Goal: Find specific page/section: Find specific page/section

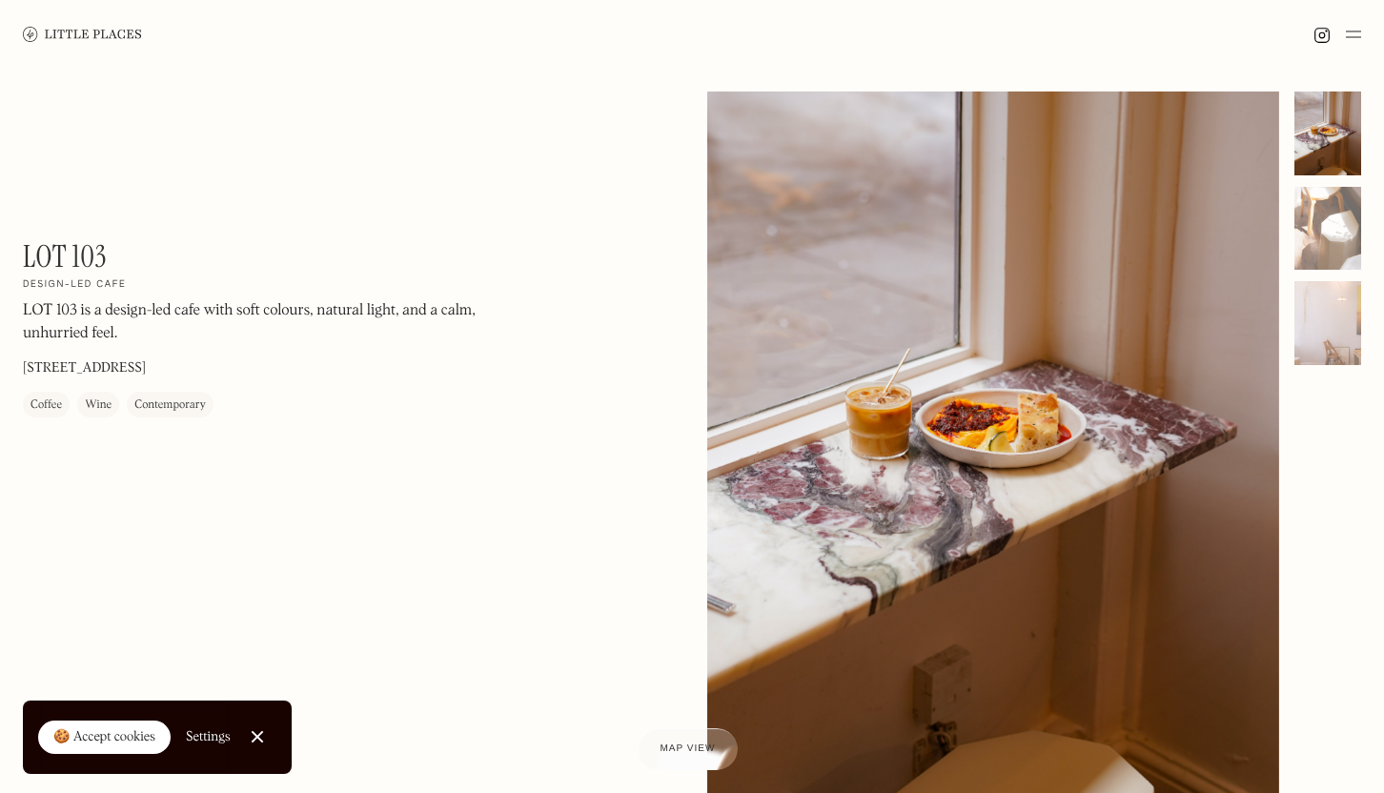
click at [1349, 42] on img at bounding box center [1353, 34] width 15 height 23
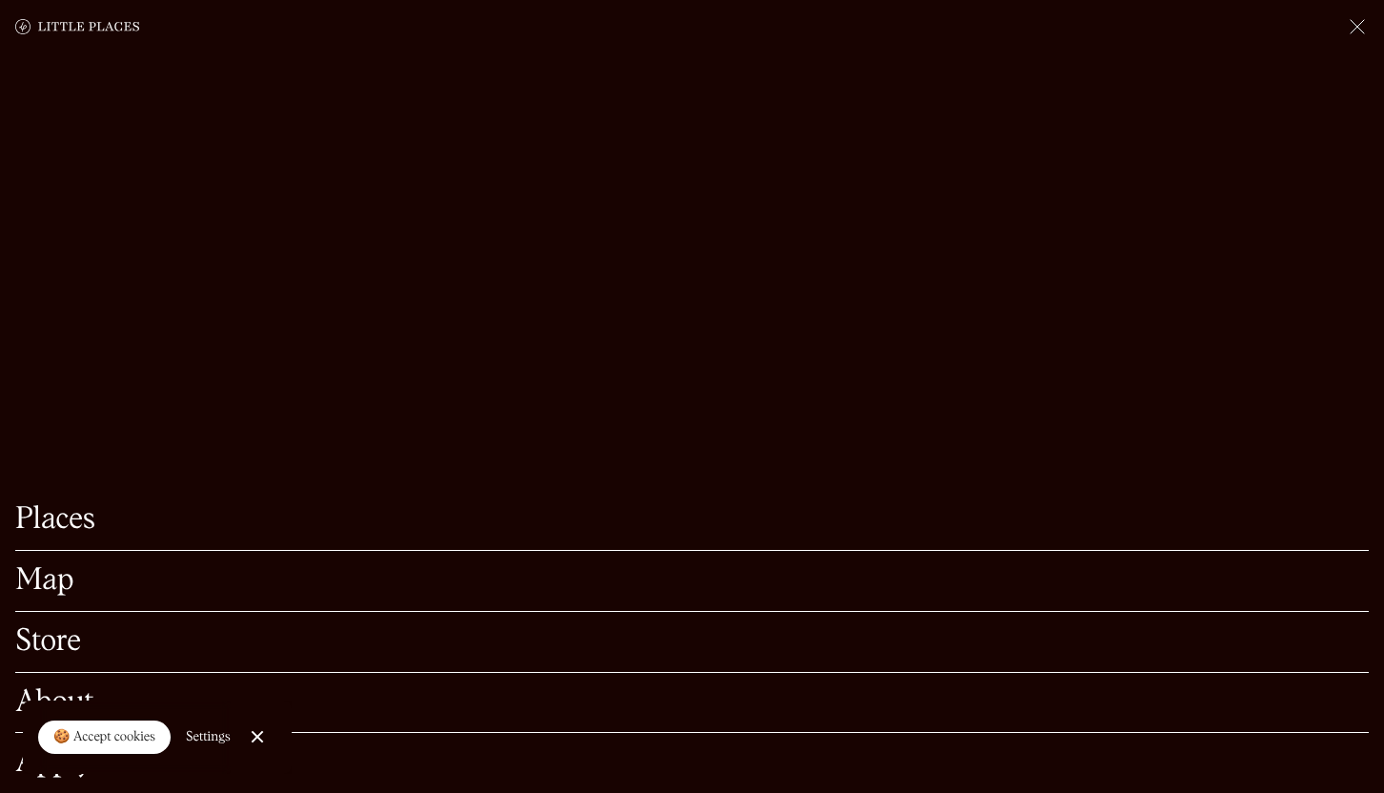
click at [58, 505] on link "Places" at bounding box center [692, 520] width 1354 height 30
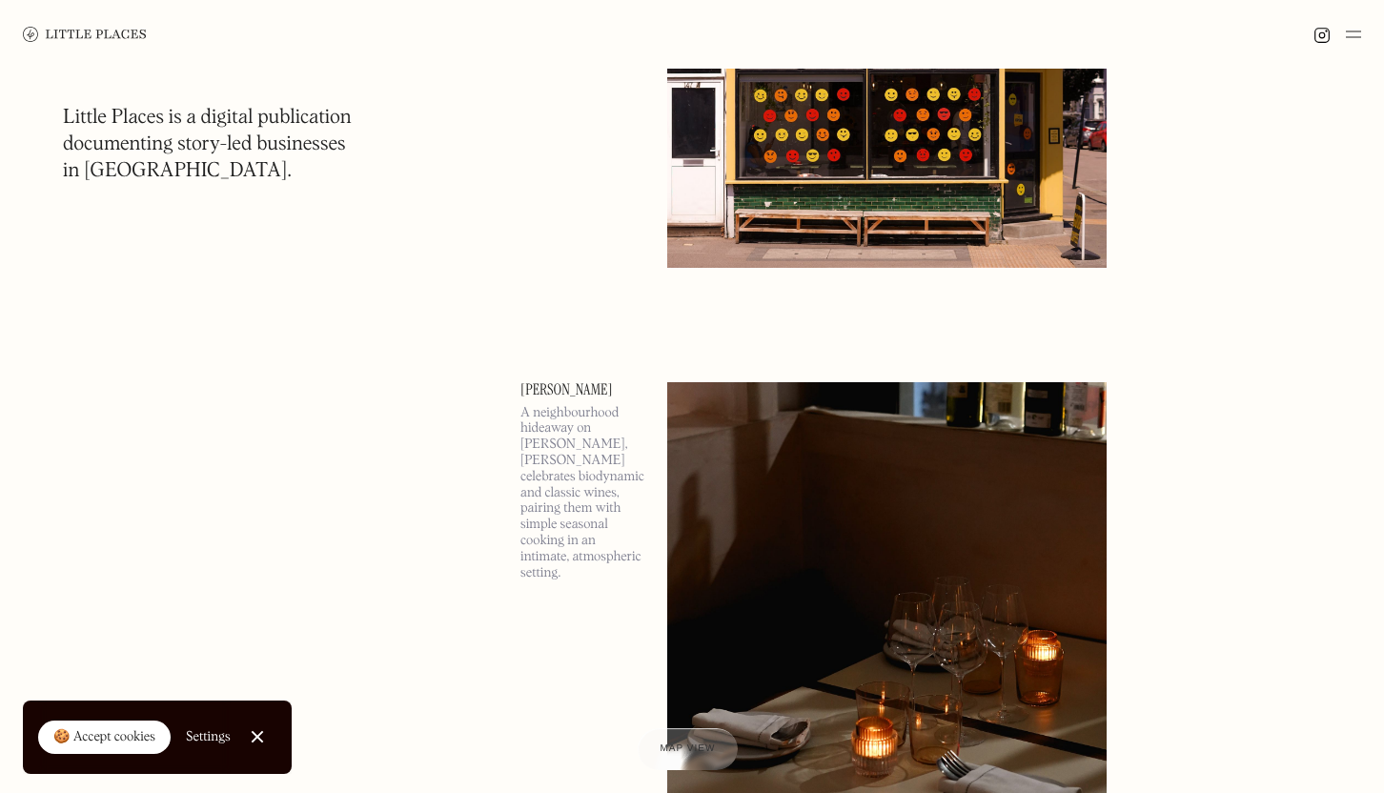
scroll to position [552, 0]
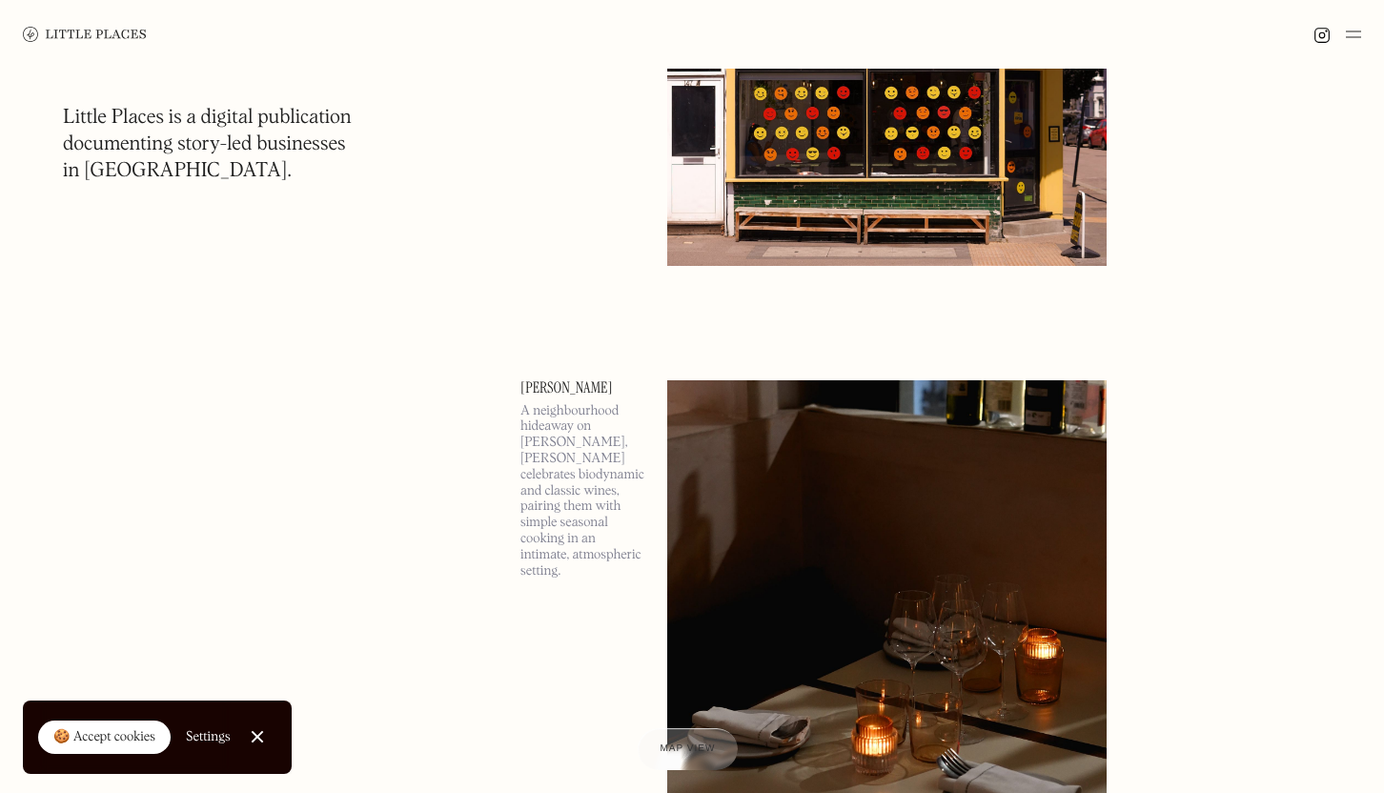
click at [1356, 31] on img at bounding box center [1353, 34] width 15 height 23
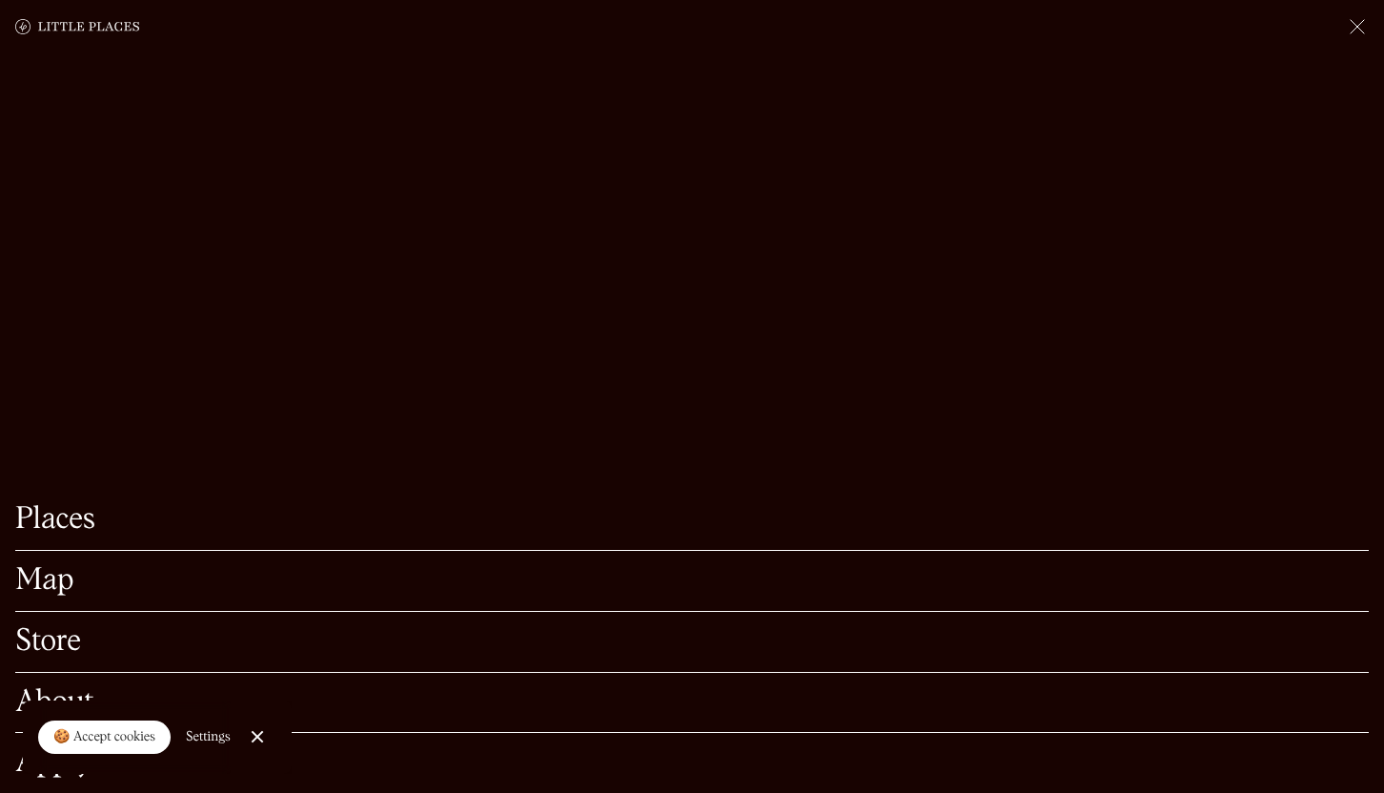
click at [72, 566] on link "Map" at bounding box center [692, 581] width 1354 height 30
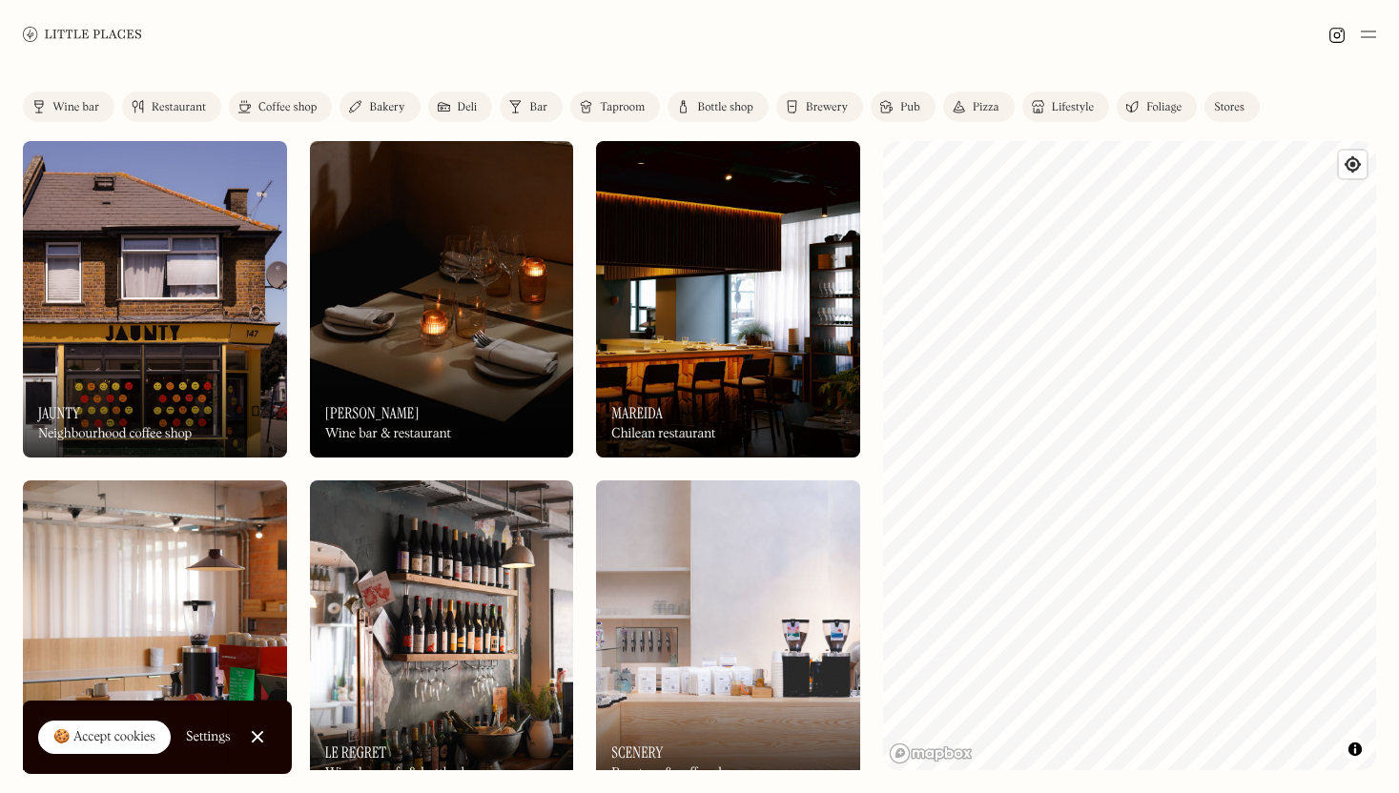
click at [378, 112] on div "Bakery" at bounding box center [386, 107] width 35 height 11
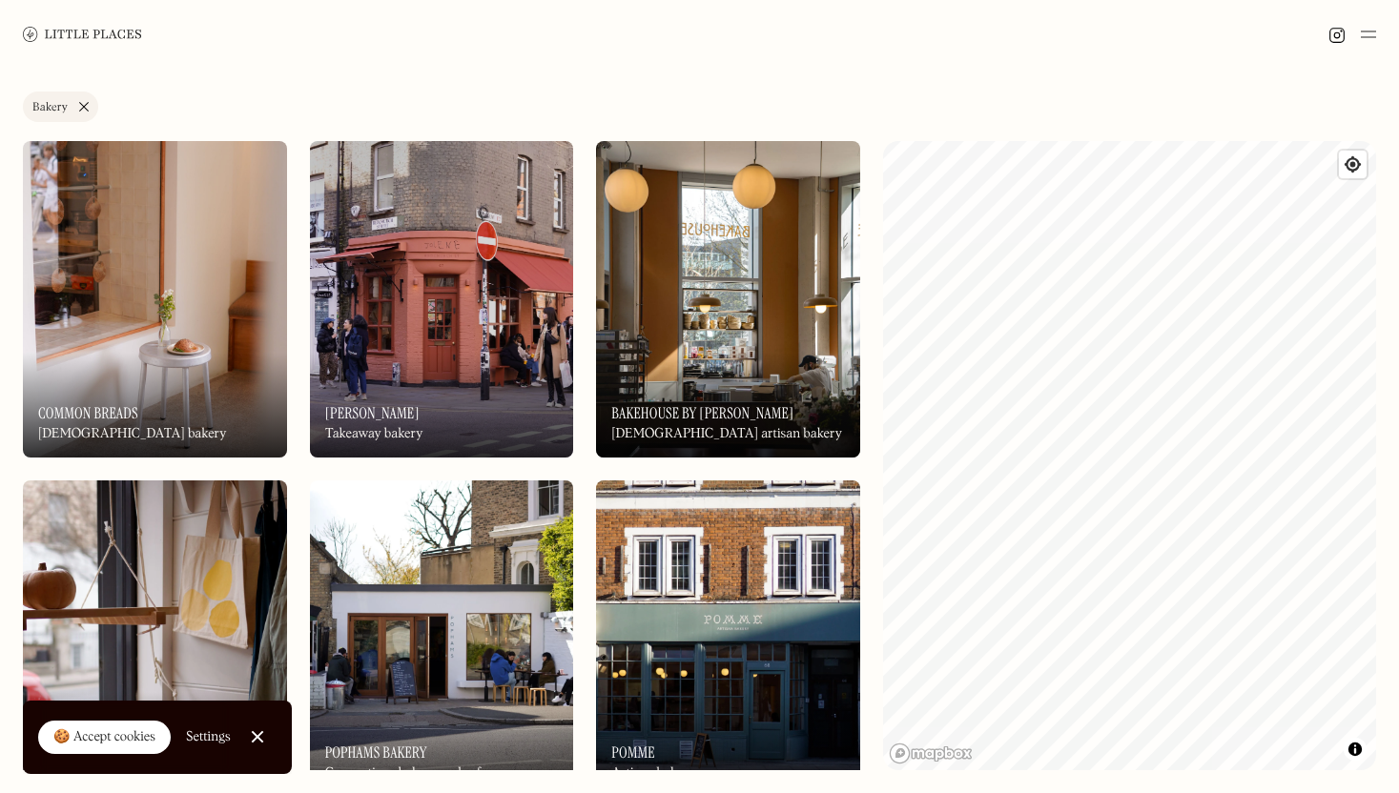
click at [85, 107] on link "Bakery" at bounding box center [60, 107] width 75 height 31
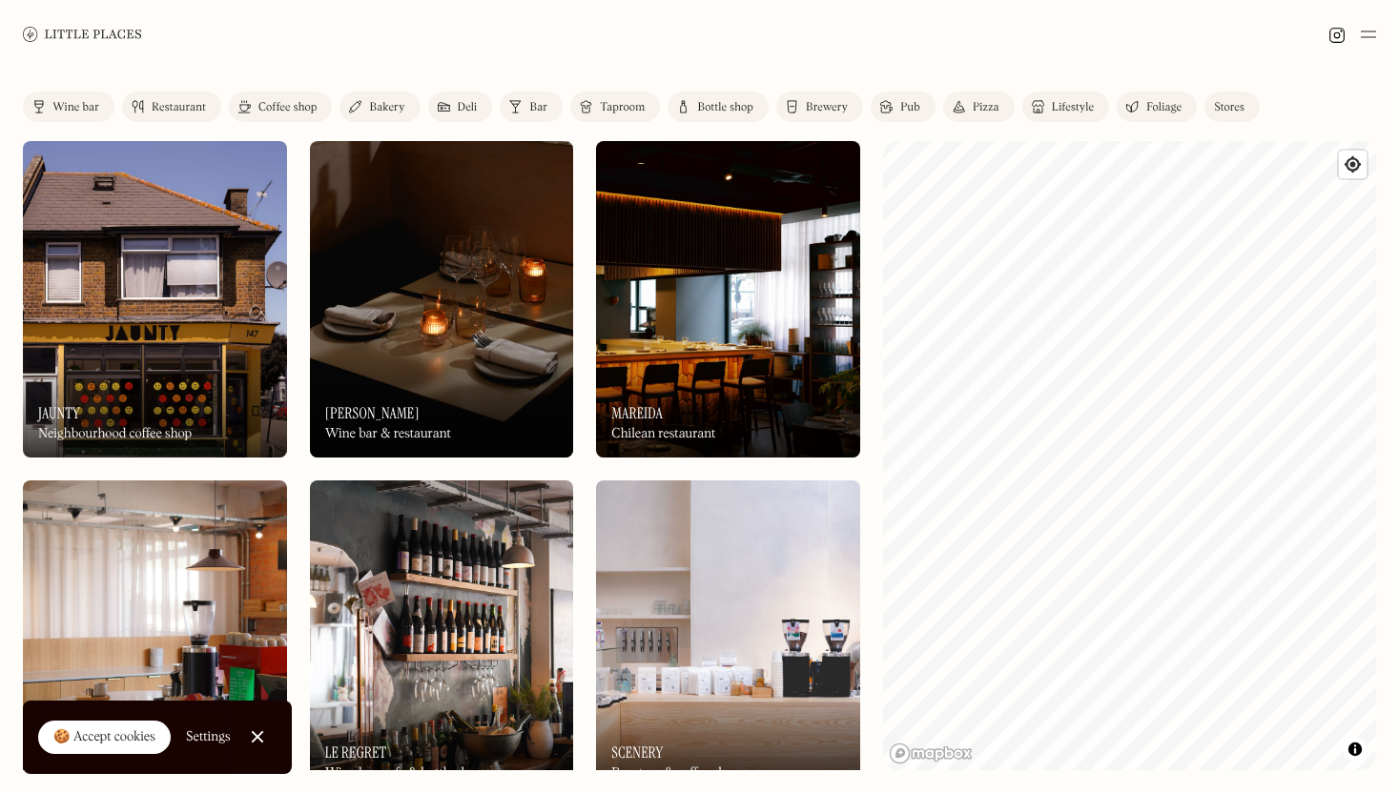
click at [255, 95] on link "Coffee shop" at bounding box center [280, 107] width 103 height 31
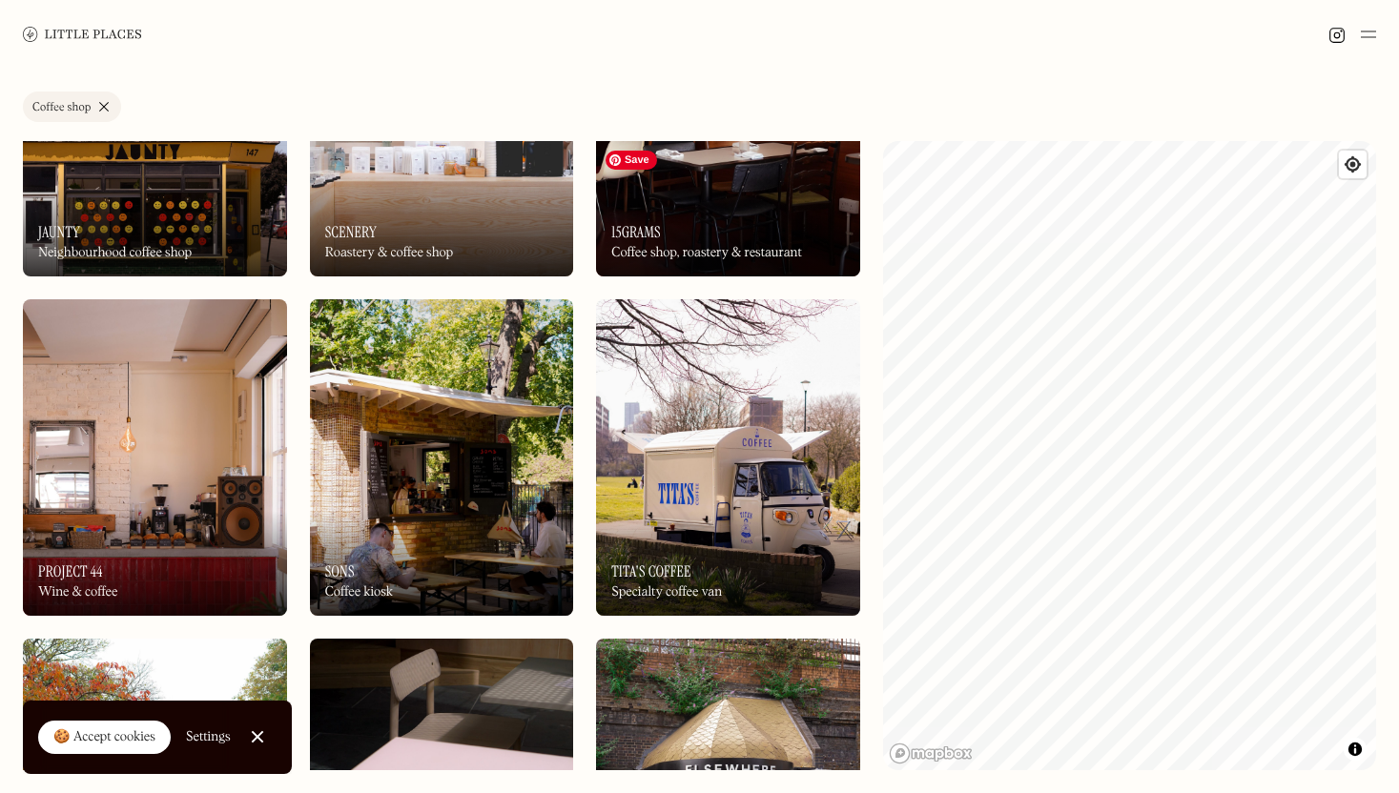
scroll to position [248, 0]
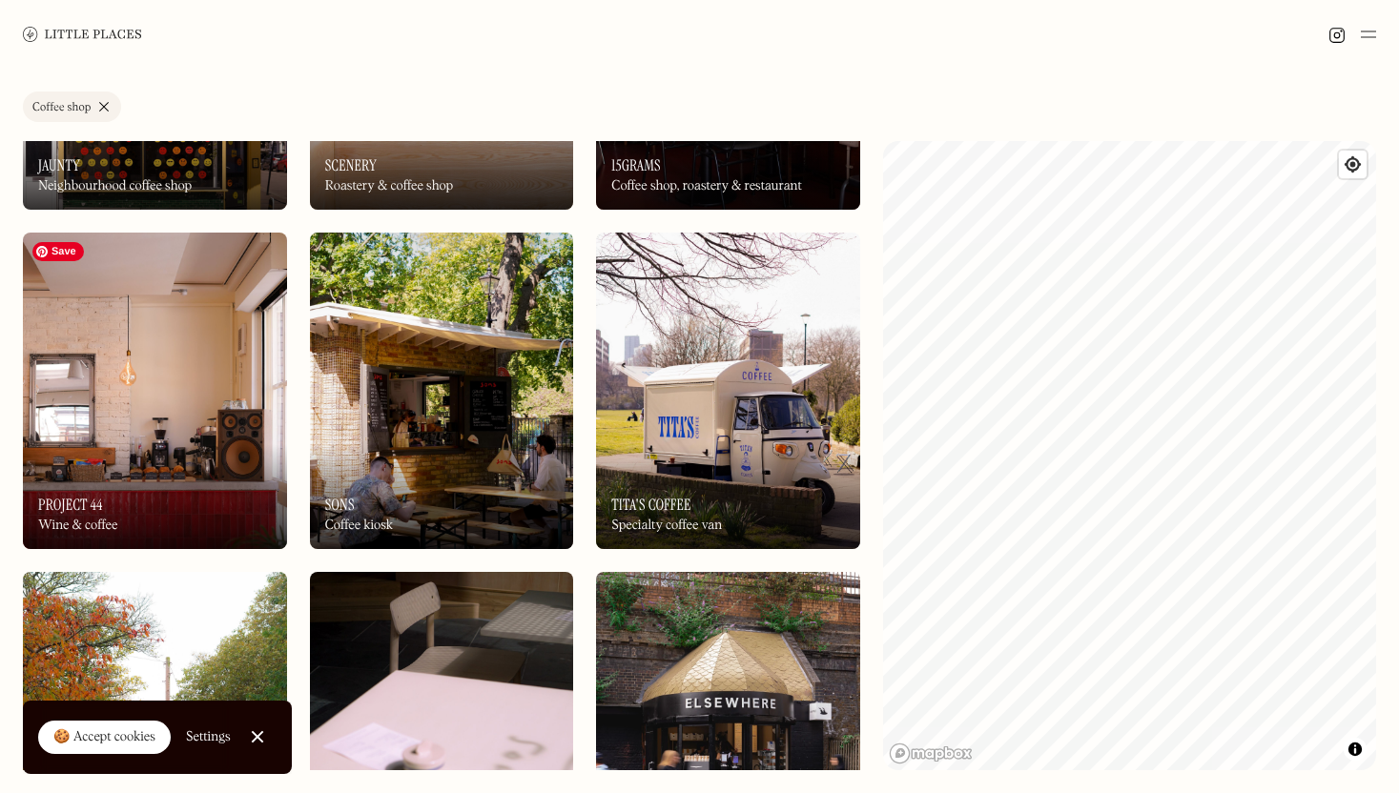
click at [115, 322] on img at bounding box center [155, 391] width 264 height 317
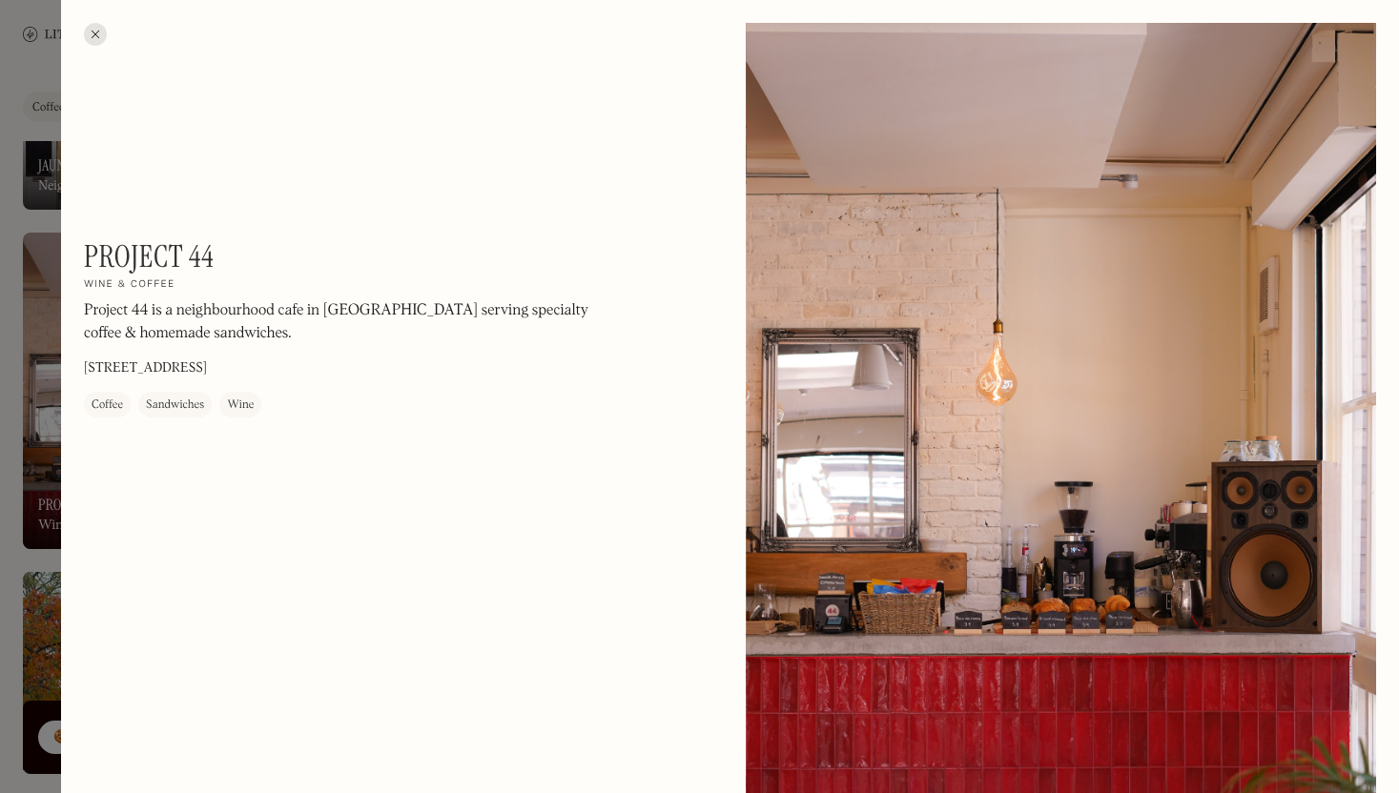
click at [90, 31] on div at bounding box center [95, 34] width 23 height 23
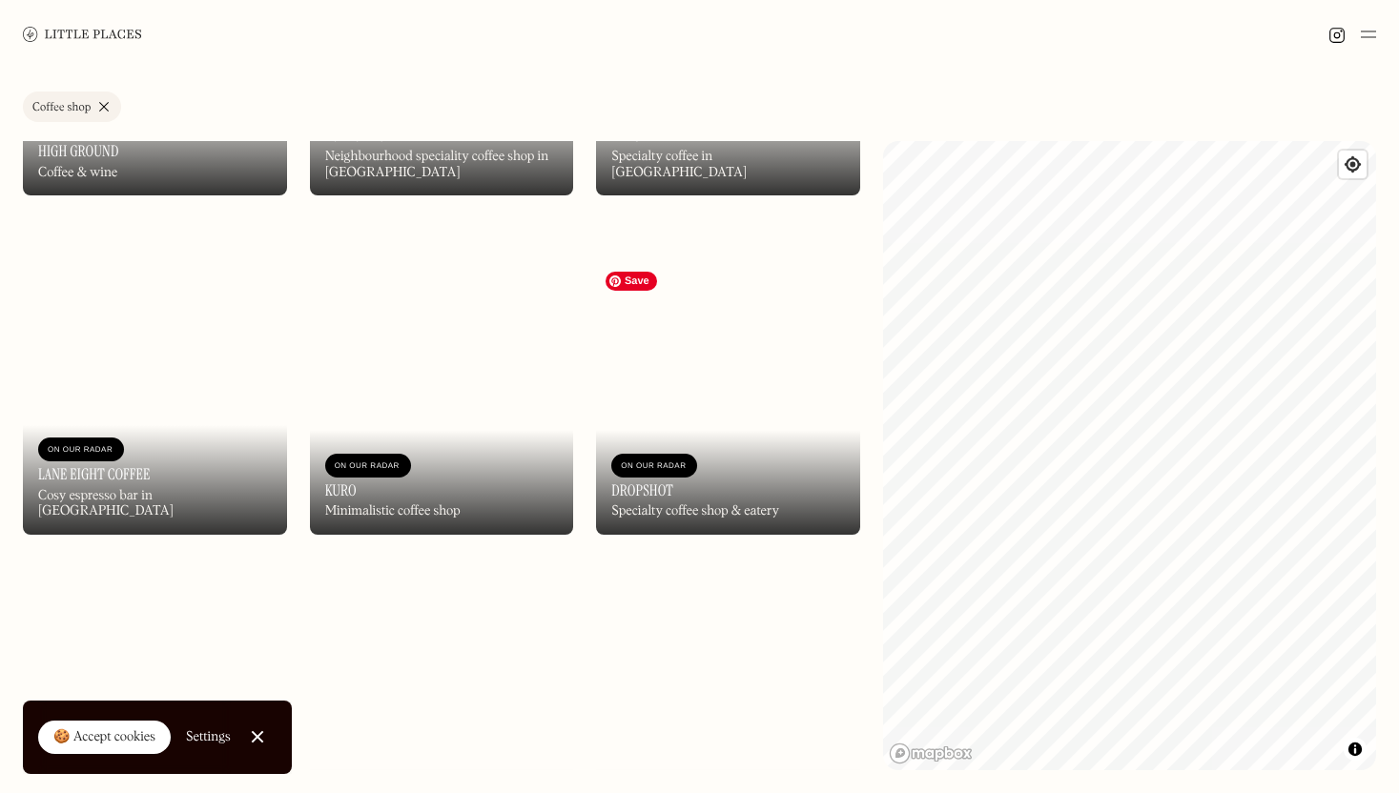
scroll to position [3663, 0]
